Goal: Go to known website: Access a specific website the user already knows

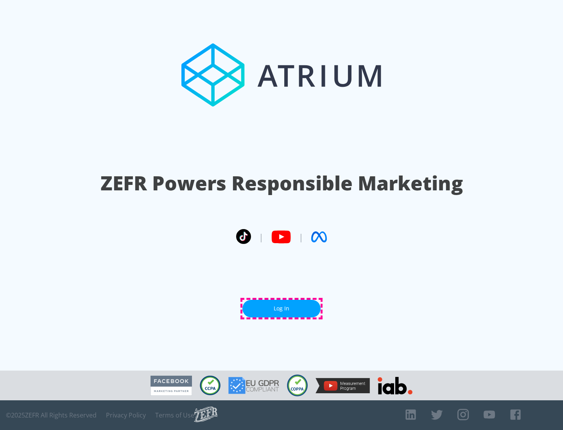
click at [282, 309] on link "Log In" at bounding box center [282, 309] width 78 height 18
